Goal: Task Accomplishment & Management: Use online tool/utility

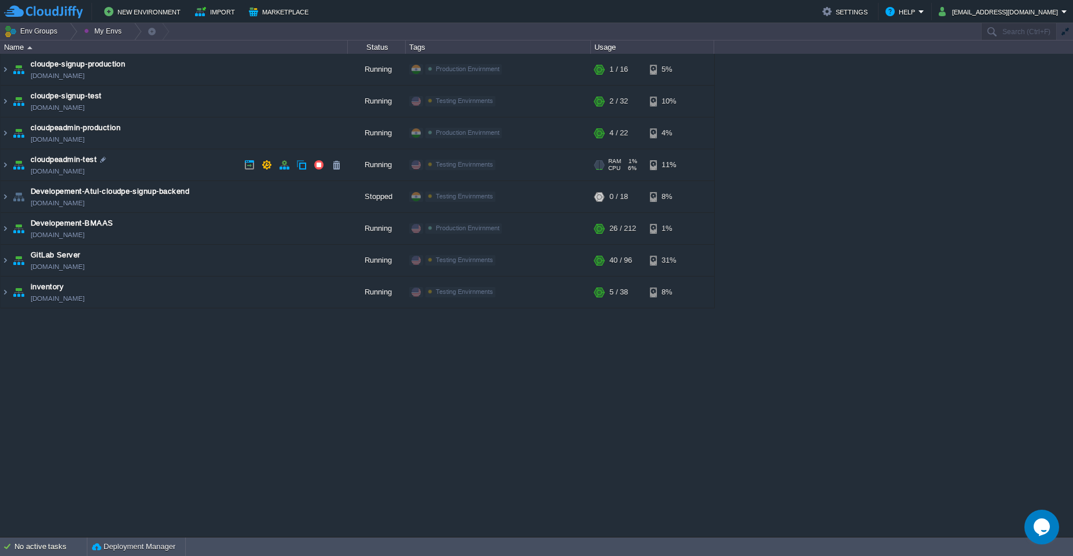
click at [175, 169] on td "cloudpeadmin-test [DOMAIN_NAME]" at bounding box center [174, 165] width 347 height 32
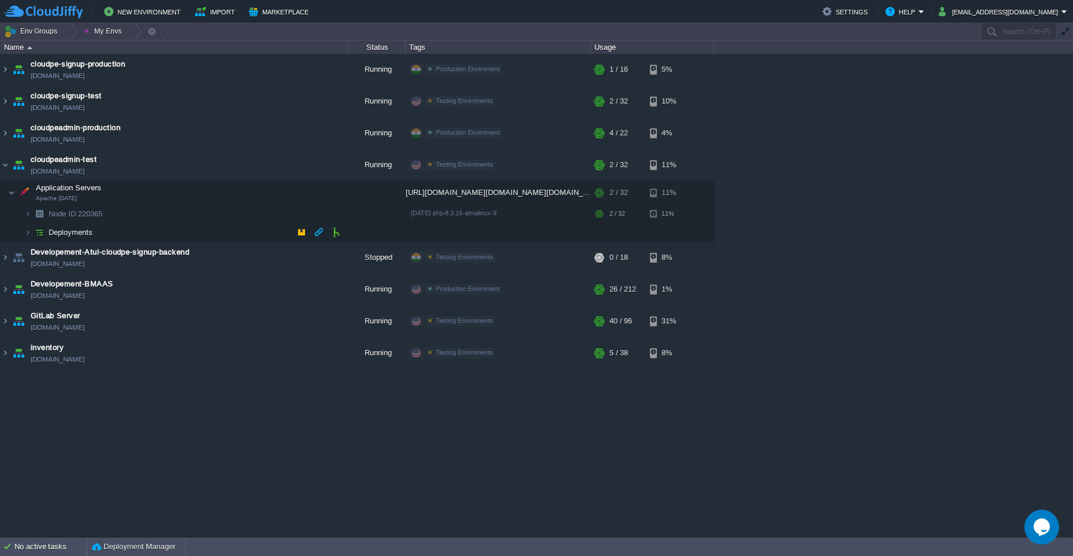
click at [178, 235] on td "Deployments" at bounding box center [174, 232] width 347 height 19
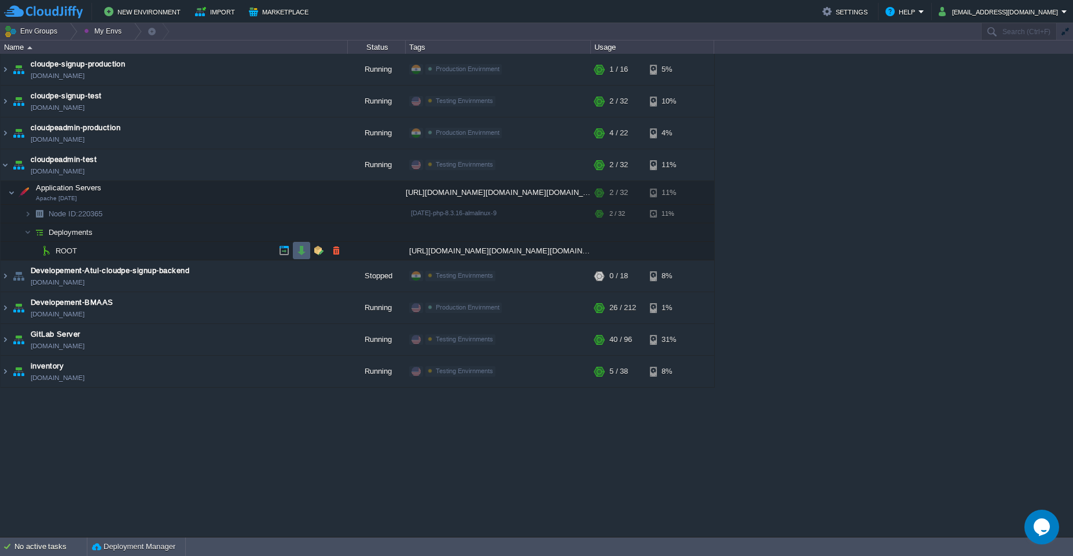
click at [297, 252] on button "button" at bounding box center [301, 250] width 10 height 10
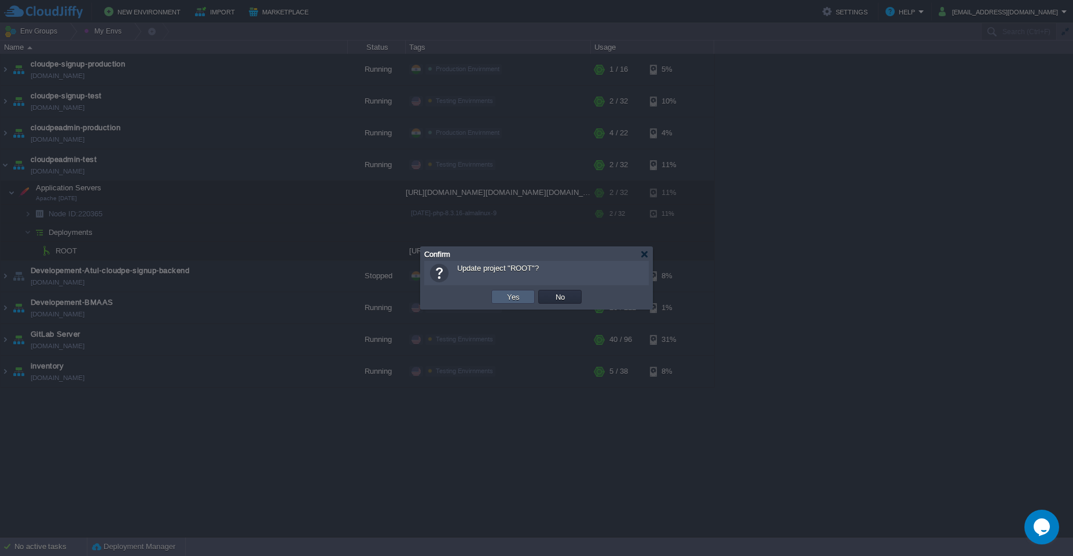
click at [519, 299] on button "Yes" at bounding box center [514, 297] width 20 height 10
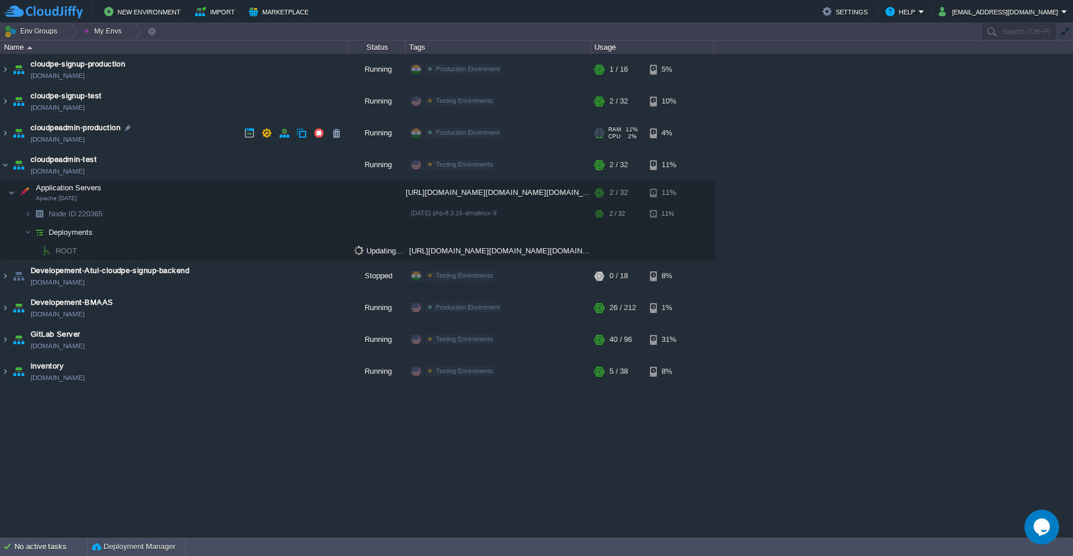
click at [164, 137] on td "cloudpeadmin-production [DOMAIN_NAME]" at bounding box center [174, 134] width 347 height 32
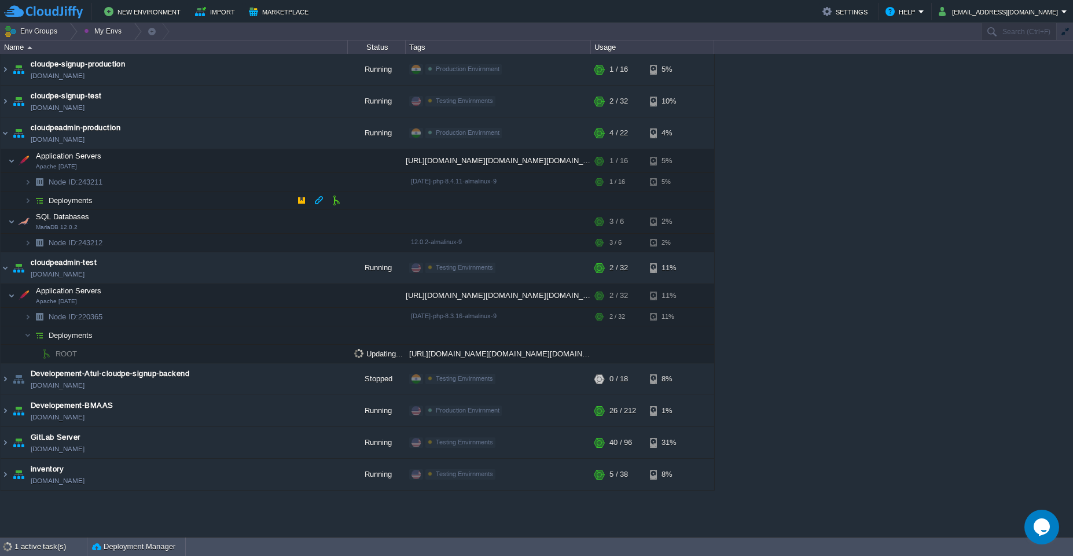
click at [250, 201] on td "Deployments" at bounding box center [174, 201] width 347 height 19
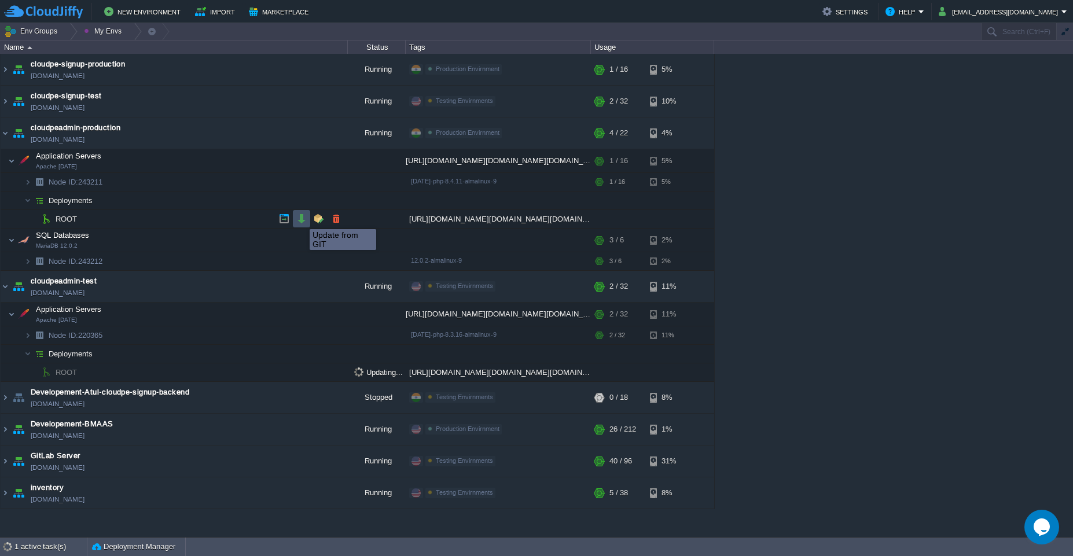
click at [301, 219] on button "button" at bounding box center [301, 219] width 10 height 10
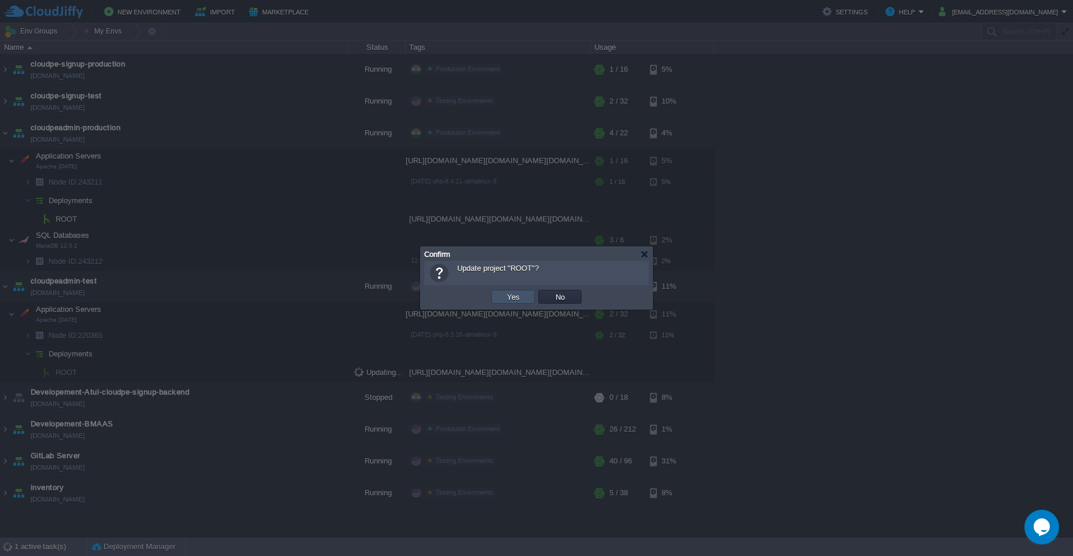
click at [507, 295] on button "Yes" at bounding box center [514, 297] width 20 height 10
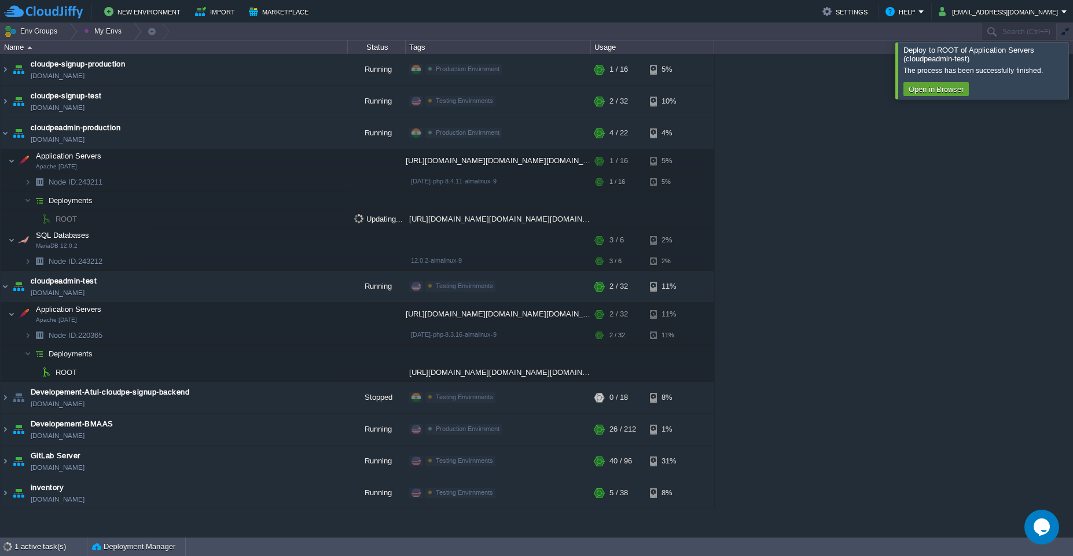
click at [536, 68] on div at bounding box center [1087, 70] width 0 height 56
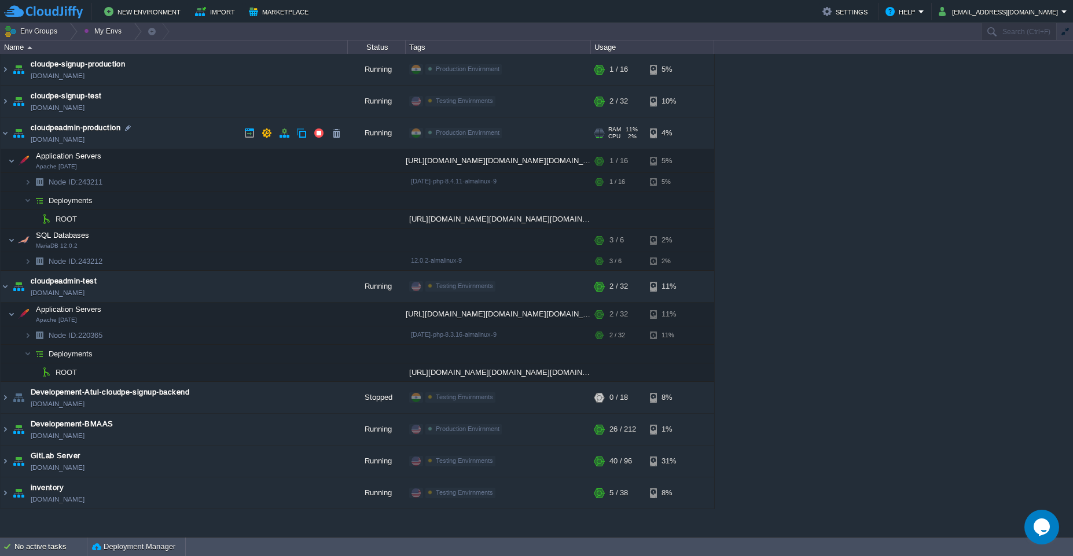
click at [175, 135] on td "cloudpeadmin-production [DOMAIN_NAME]" at bounding box center [174, 134] width 347 height 32
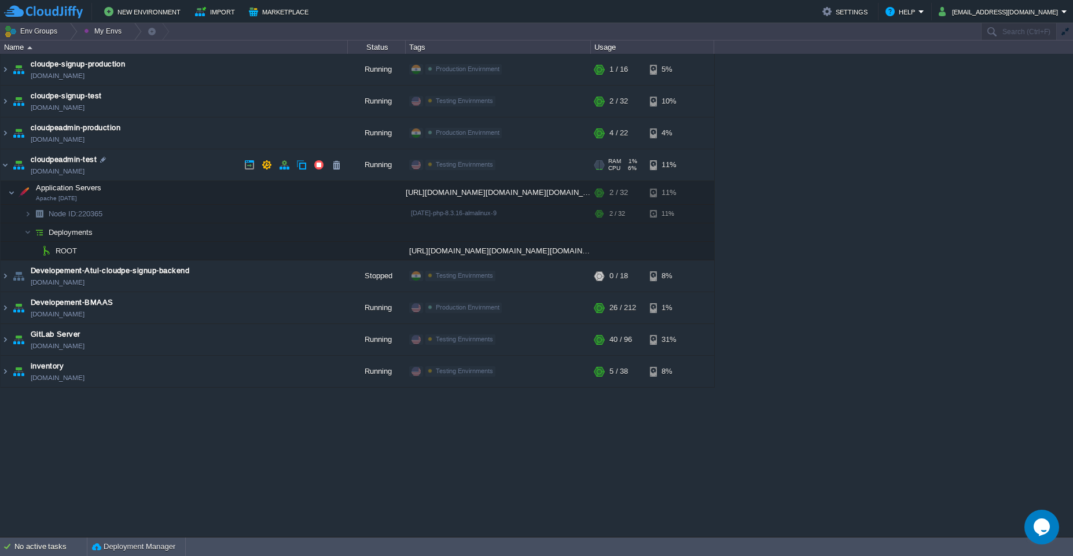
click at [166, 158] on td "cloudpeadmin-test [DOMAIN_NAME]" at bounding box center [174, 165] width 347 height 32
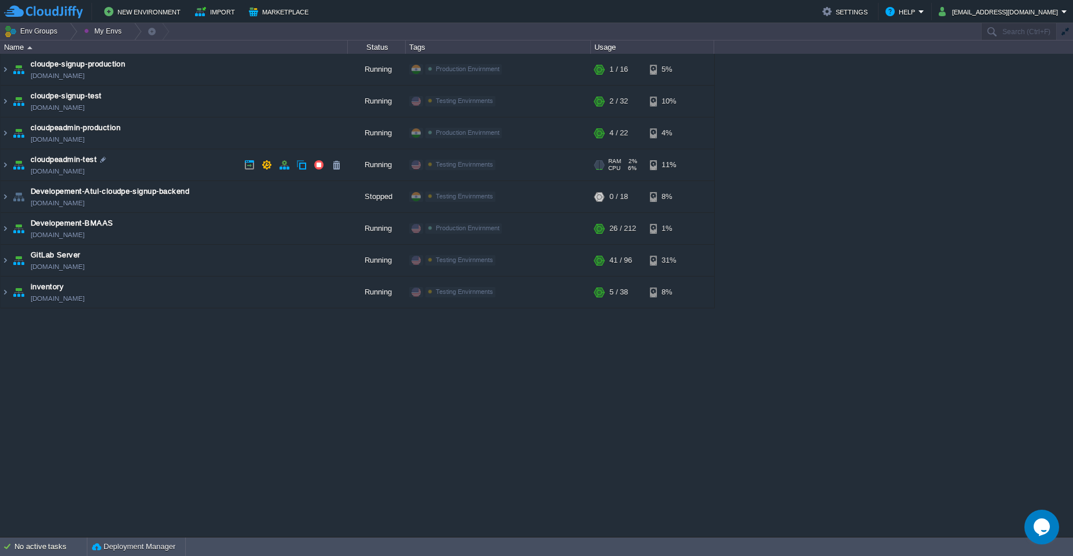
click at [176, 162] on td "cloudpeadmin-test [DOMAIN_NAME]" at bounding box center [174, 165] width 347 height 32
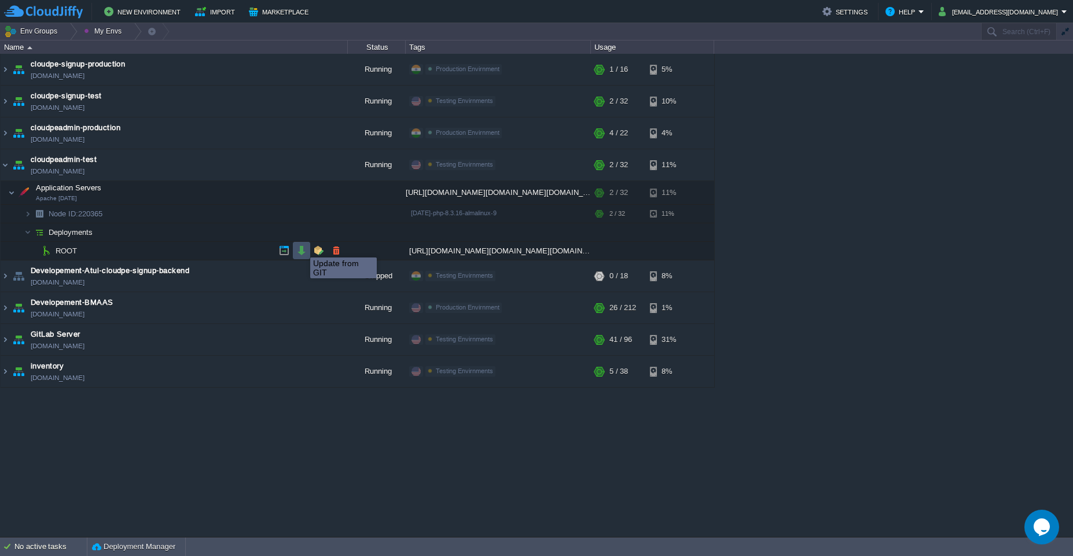
click at [302, 247] on button "button" at bounding box center [301, 250] width 10 height 10
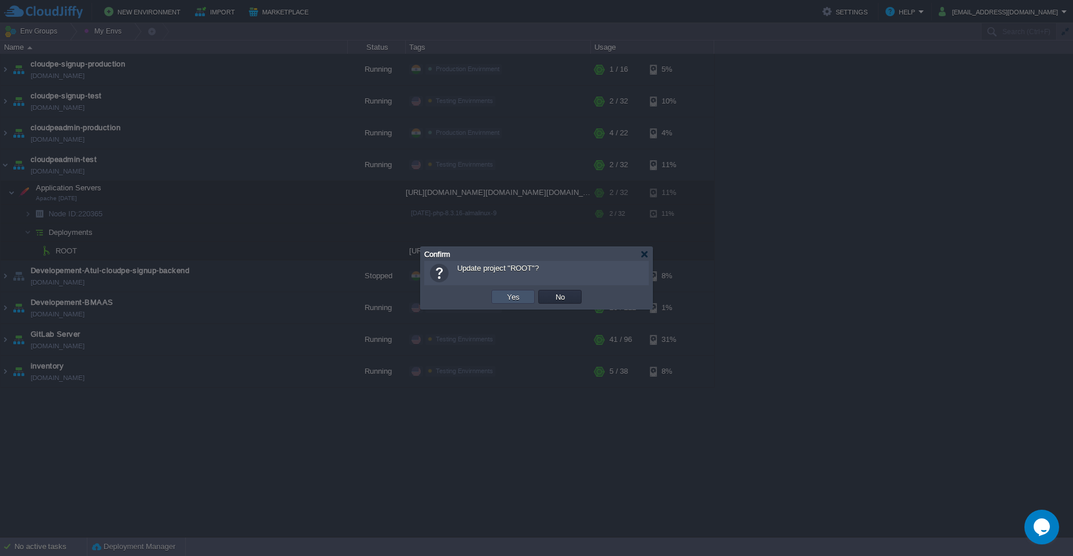
click at [521, 298] on button "Yes" at bounding box center [514, 297] width 20 height 10
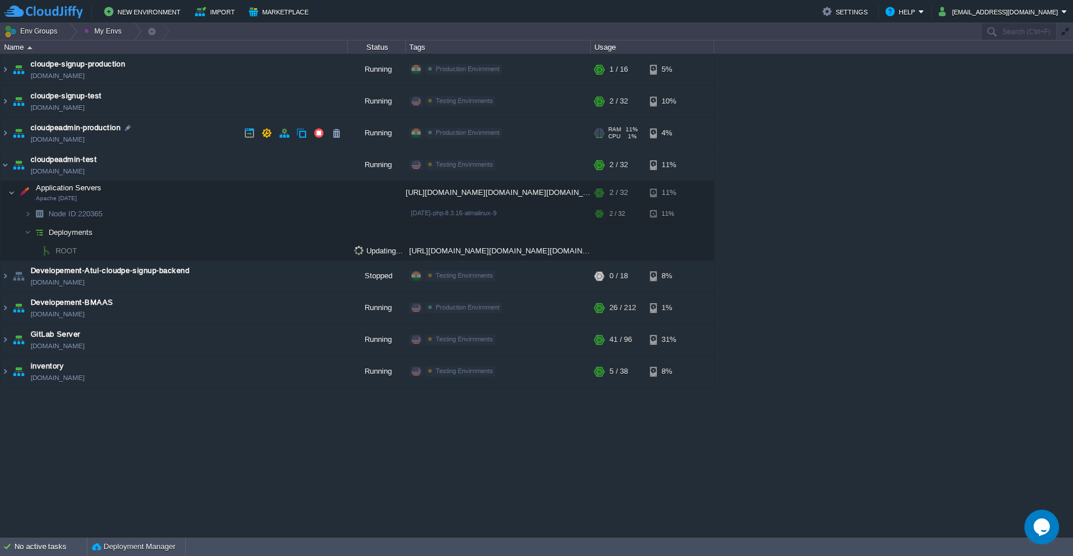
click at [159, 136] on td "cloudpeadmin-production [DOMAIN_NAME]" at bounding box center [174, 134] width 347 height 32
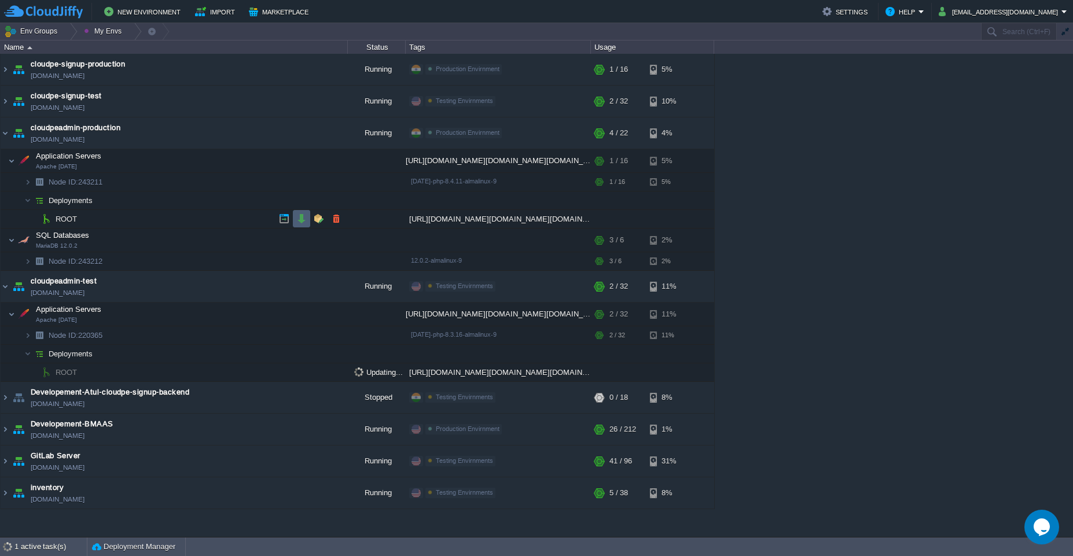
click at [295, 221] on td at bounding box center [301, 218] width 17 height 17
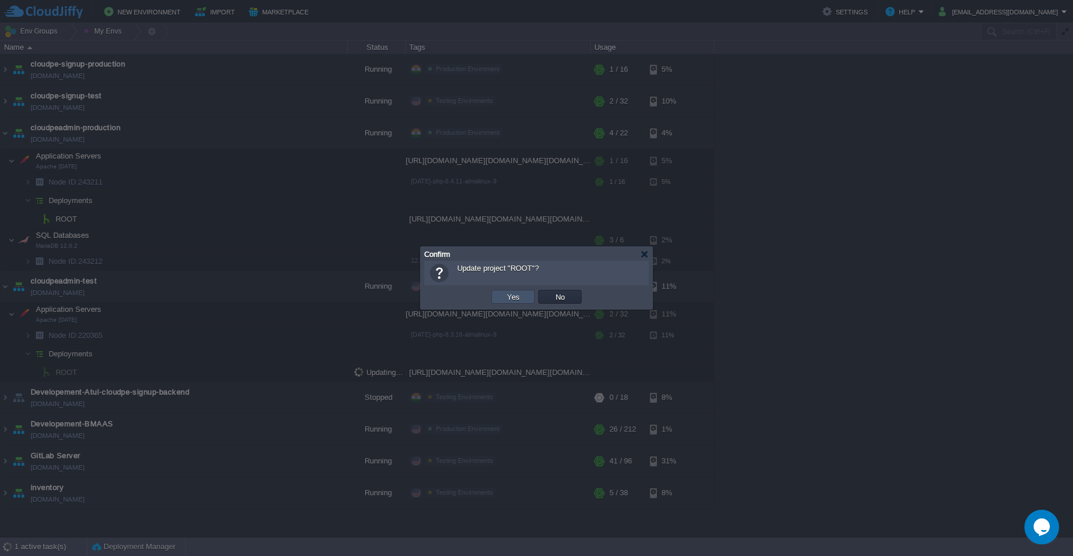
click at [508, 295] on button "Yes" at bounding box center [514, 297] width 20 height 10
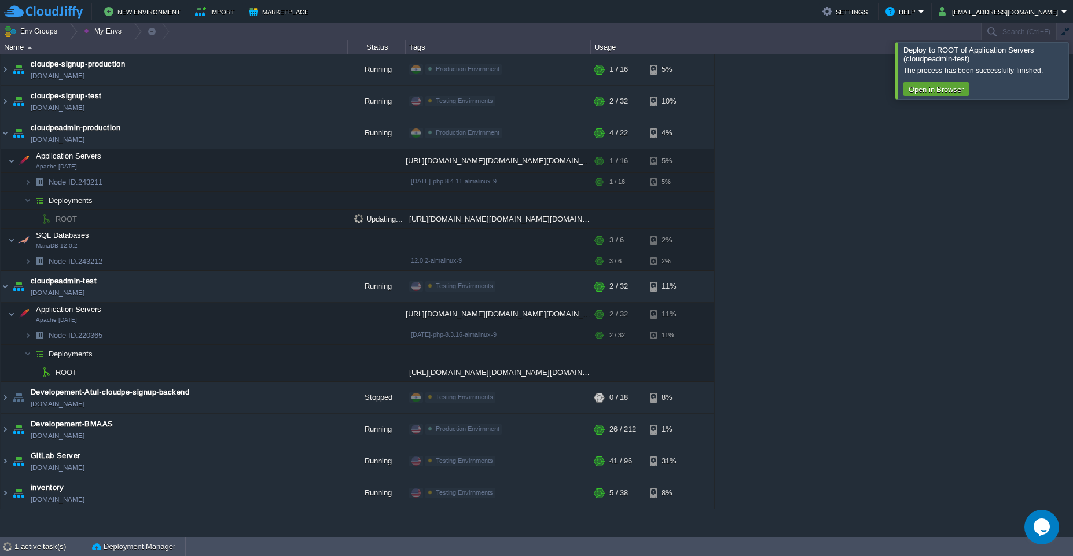
click at [536, 64] on div at bounding box center [1087, 70] width 0 height 56
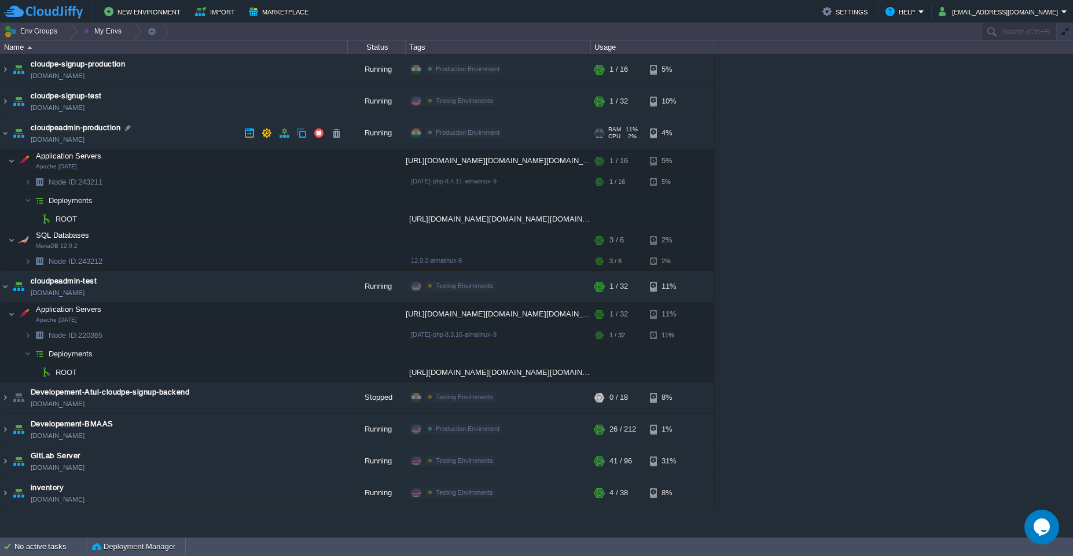
click at [163, 131] on td "cloudpeadmin-production [DOMAIN_NAME]" at bounding box center [174, 134] width 347 height 32
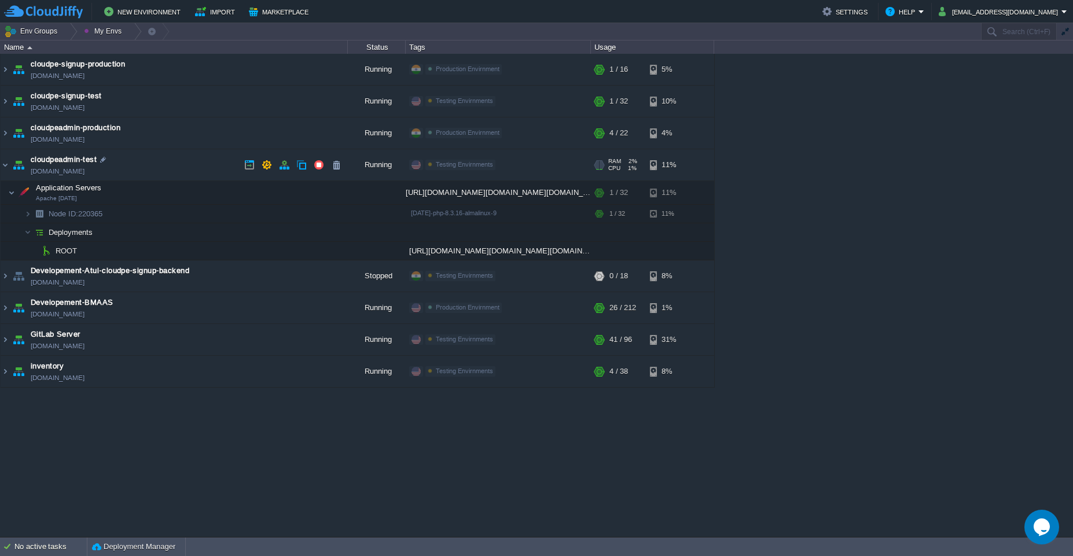
click at [162, 155] on td "cloudpeadmin-test [DOMAIN_NAME]" at bounding box center [174, 165] width 347 height 32
